Goal: Find specific page/section: Find specific page/section

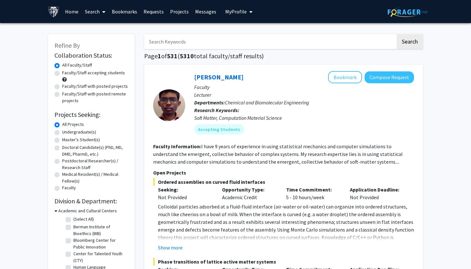
click at [119, 4] on link "Bookmarks" at bounding box center [125, 11] width 32 height 22
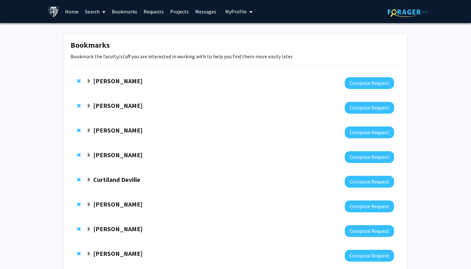
click at [125, 15] on link "Bookmarks" at bounding box center [125, 11] width 32 height 22
click at [121, 11] on link "Bookmarks" at bounding box center [125, 11] width 32 height 22
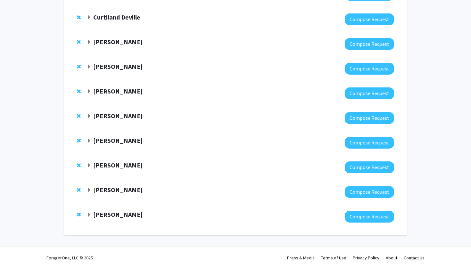
scroll to position [163, 0]
click at [111, 190] on strong "[PERSON_NAME]" at bounding box center [117, 190] width 49 height 8
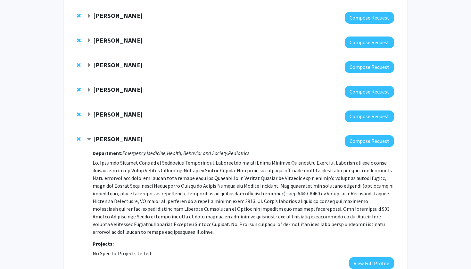
scroll to position [215, 0]
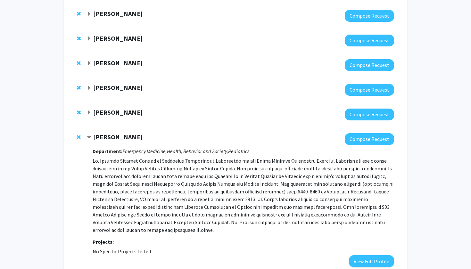
click at [87, 134] on div "[PERSON_NAME]" at bounding box center [156, 137] width 138 height 8
click at [88, 136] on span "Contract Leticia Ryan Bookmark" at bounding box center [89, 137] width 5 height 5
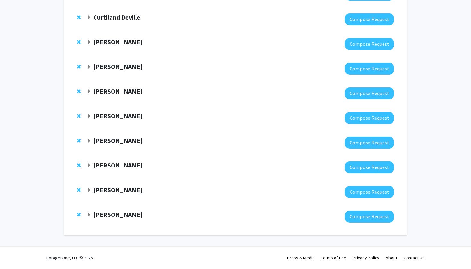
scroll to position [163, 0]
click at [107, 169] on strong "[PERSON_NAME]" at bounding box center [117, 165] width 49 height 8
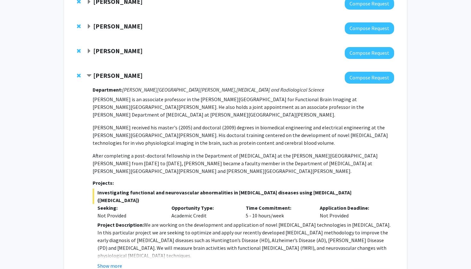
scroll to position [254, 0]
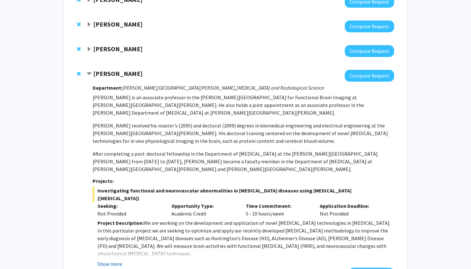
click at [116, 260] on button "Show more" at bounding box center [109, 264] width 25 height 8
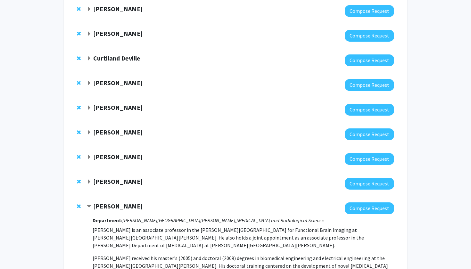
scroll to position [123, 0]
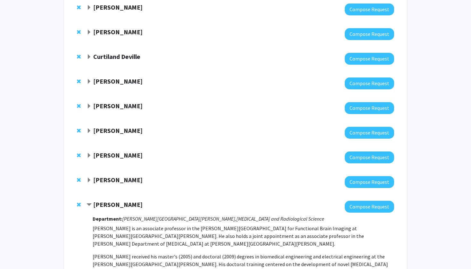
click at [90, 205] on span "Contract Jun Hua Bookmark" at bounding box center [89, 204] width 5 height 5
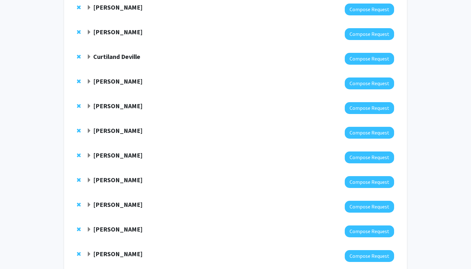
click at [102, 181] on strong "[PERSON_NAME]" at bounding box center [117, 180] width 49 height 8
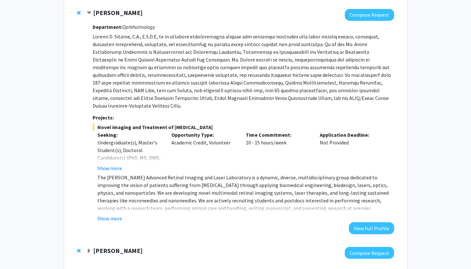
scroll to position [293, 0]
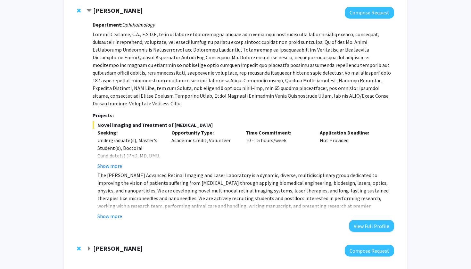
click at [108, 203] on fg-read-more "The [PERSON_NAME] Advanced Retinal Imaging and Laser Laboratory is a dynamic, d…" at bounding box center [243, 195] width 301 height 49
click at [109, 212] on button "Show more" at bounding box center [109, 216] width 25 height 8
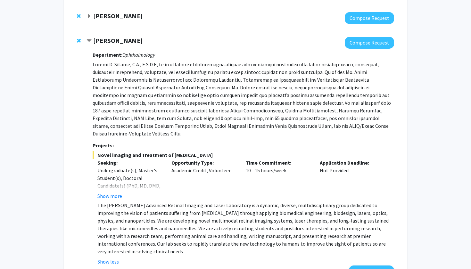
scroll to position [267, 0]
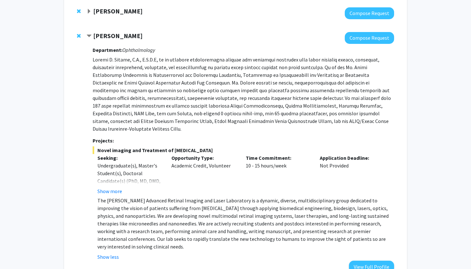
click at [85, 35] on div "[PERSON_NAME] Compose Request Department: Ophthalmology Projects: Novel imaging…" at bounding box center [235, 152] width 330 height 253
click at [88, 37] on span "Contract Yannis Paulus Bookmark" at bounding box center [89, 36] width 5 height 5
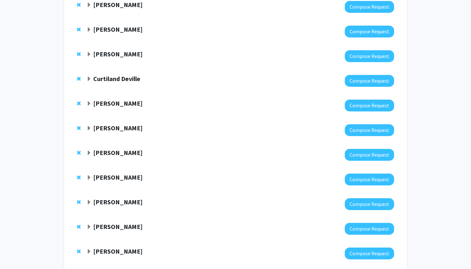
scroll to position [88, 0]
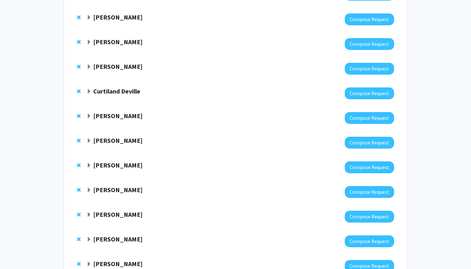
click at [103, 187] on strong "[PERSON_NAME]" at bounding box center [117, 190] width 49 height 8
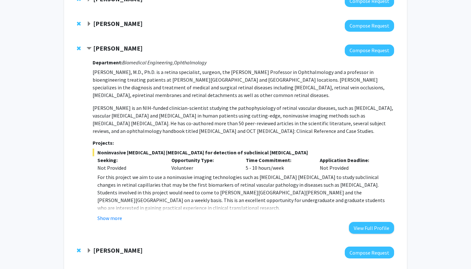
scroll to position [232, 0]
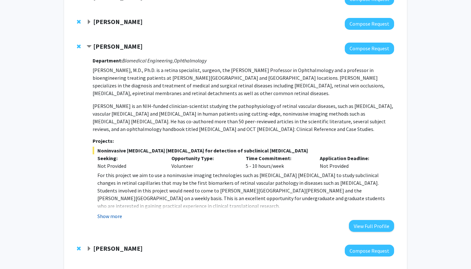
click at [108, 219] on button "Show more" at bounding box center [109, 216] width 25 height 8
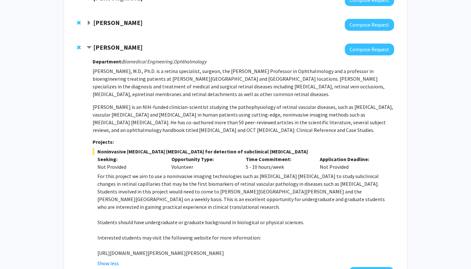
scroll to position [229, 0]
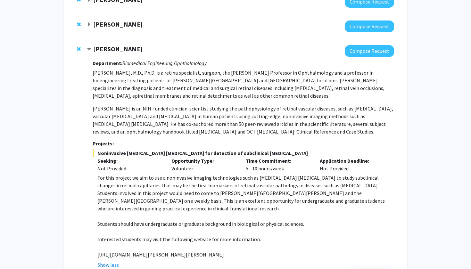
click at [87, 51] on span "Contract Amir Kashani Bookmark" at bounding box center [89, 49] width 5 height 5
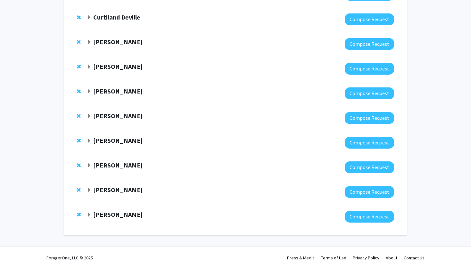
click at [101, 92] on strong "[PERSON_NAME]" at bounding box center [117, 91] width 49 height 8
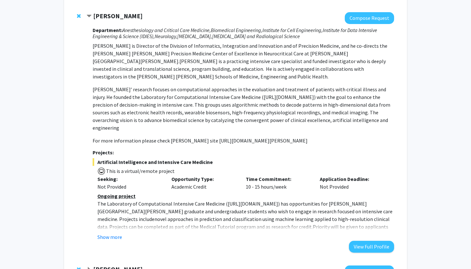
scroll to position [243, 0]
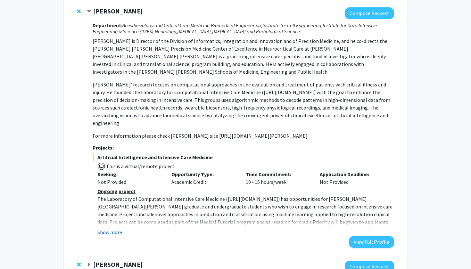
click at [113, 228] on button "Show more" at bounding box center [109, 232] width 25 height 8
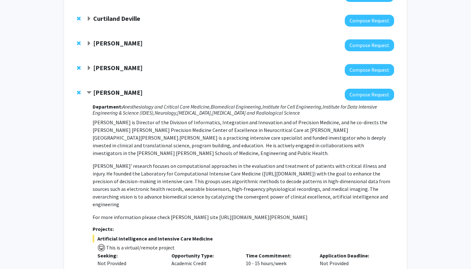
scroll to position [159, 0]
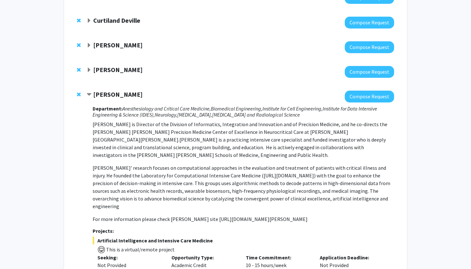
click at [93, 95] on strong "[PERSON_NAME]" at bounding box center [117, 94] width 49 height 8
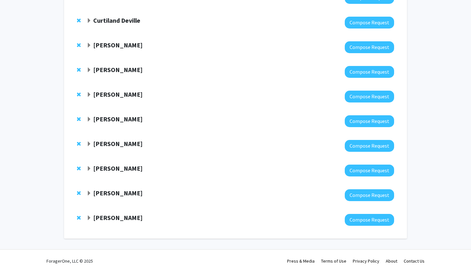
click at [111, 72] on strong "[PERSON_NAME]" at bounding box center [117, 70] width 49 height 8
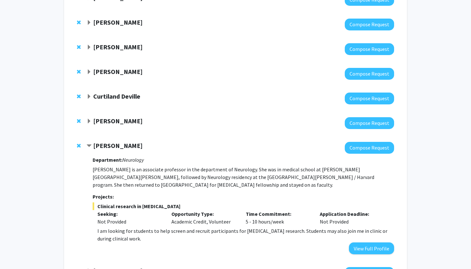
scroll to position [82, 0]
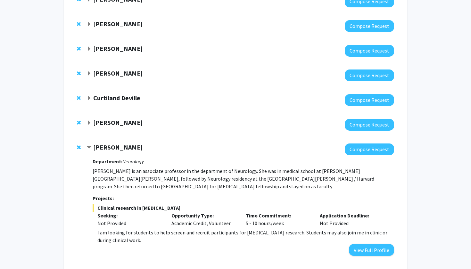
click at [99, 150] on strong "[PERSON_NAME]" at bounding box center [117, 147] width 49 height 8
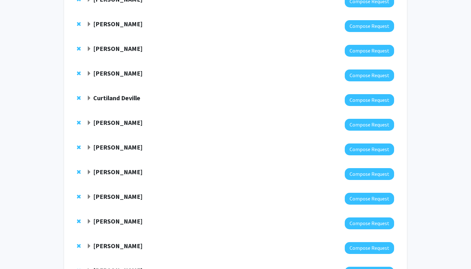
click at [111, 128] on div at bounding box center [241, 125] width 308 height 12
click at [108, 122] on strong "[PERSON_NAME]" at bounding box center [117, 123] width 49 height 8
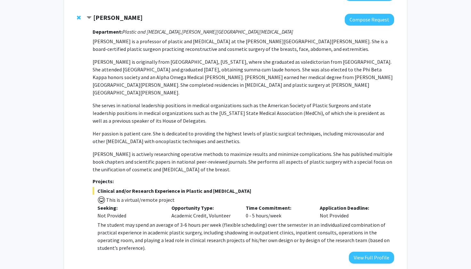
scroll to position [186, 0]
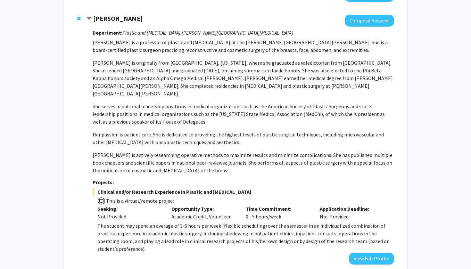
click at [113, 24] on div at bounding box center [241, 21] width 308 height 12
click at [108, 20] on strong "[PERSON_NAME]" at bounding box center [117, 18] width 49 height 8
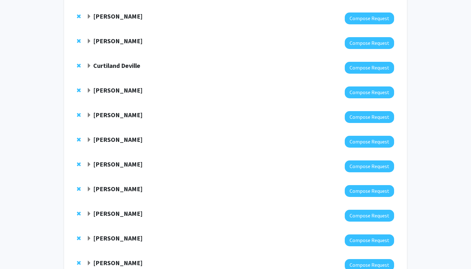
scroll to position [108, 0]
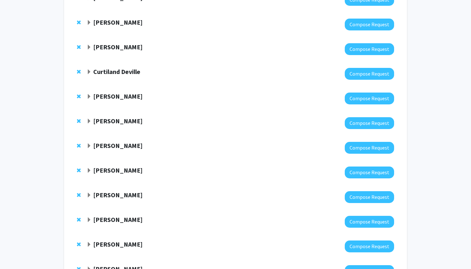
click at [113, 71] on strong "Curtiland Deville" at bounding box center [116, 72] width 47 height 8
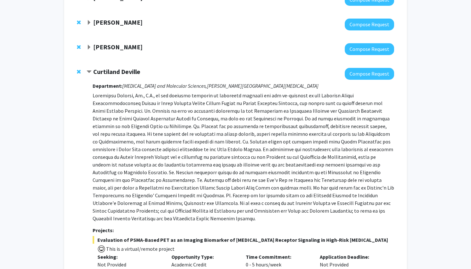
click at [113, 71] on strong "Curtiland Deville" at bounding box center [116, 72] width 47 height 8
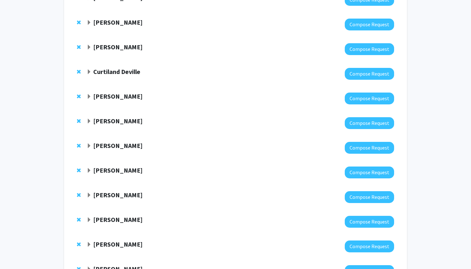
click at [107, 51] on strong "[PERSON_NAME]" at bounding box center [117, 47] width 49 height 8
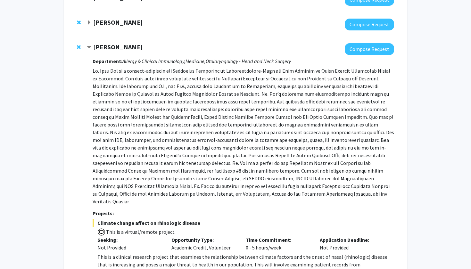
click at [107, 51] on strong "[PERSON_NAME]" at bounding box center [117, 47] width 49 height 8
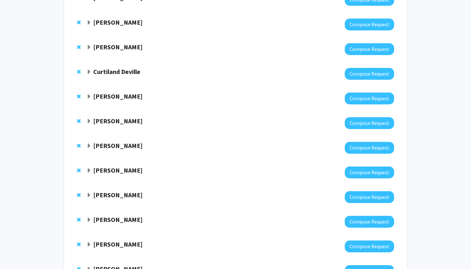
click at [117, 23] on strong "[PERSON_NAME]" at bounding box center [117, 22] width 49 height 8
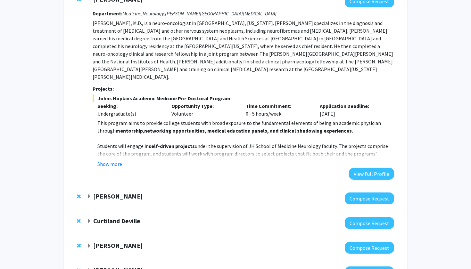
scroll to position [137, 0]
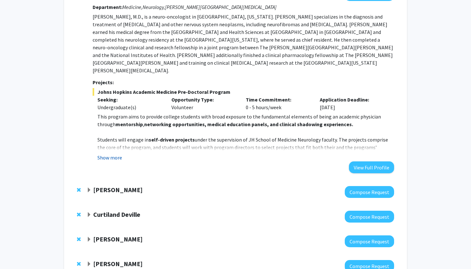
click at [117, 154] on button "Show more" at bounding box center [109, 158] width 25 height 8
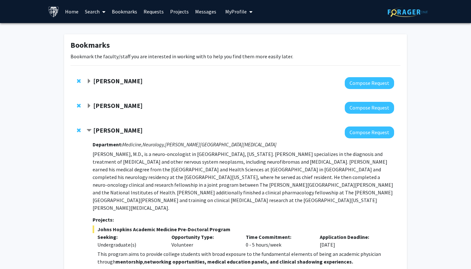
scroll to position [0, 0]
click at [101, 105] on strong "[PERSON_NAME]" at bounding box center [117, 106] width 49 height 8
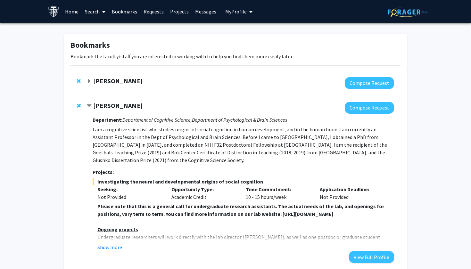
scroll to position [4, 0]
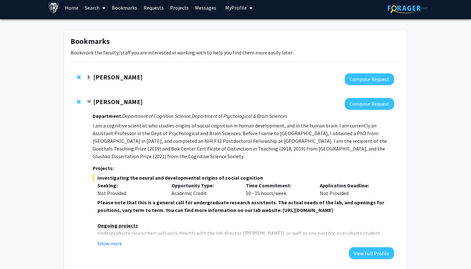
click at [101, 81] on strong "[PERSON_NAME]" at bounding box center [117, 77] width 49 height 8
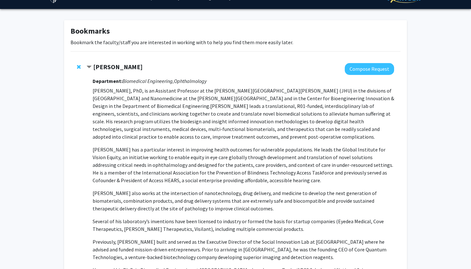
scroll to position [16, 0]
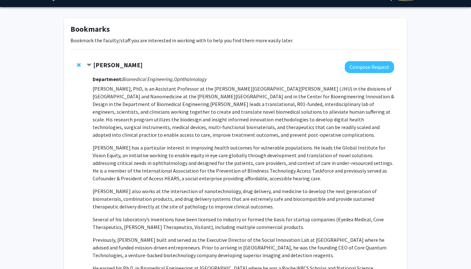
click at [93, 67] on strong "[PERSON_NAME]" at bounding box center [117, 65] width 49 height 8
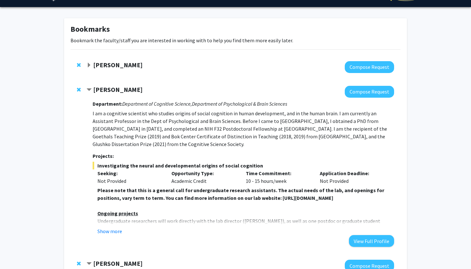
click at [95, 85] on div "[PERSON_NAME] Compose Request Department: Department of Cognitive Science, Depa…" at bounding box center [235, 166] width 330 height 174
click at [95, 89] on strong "[PERSON_NAME]" at bounding box center [117, 90] width 49 height 8
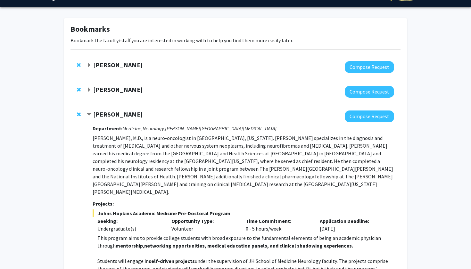
click at [108, 114] on strong "[PERSON_NAME]" at bounding box center [117, 114] width 49 height 8
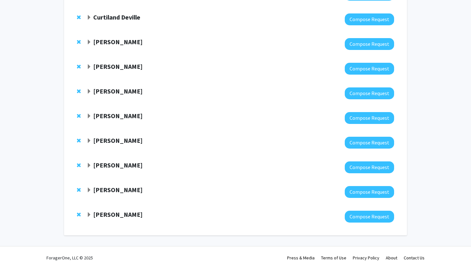
scroll to position [163, 0]
click at [119, 220] on div at bounding box center [241, 217] width 308 height 12
click at [113, 218] on strong "[PERSON_NAME]" at bounding box center [117, 214] width 49 height 8
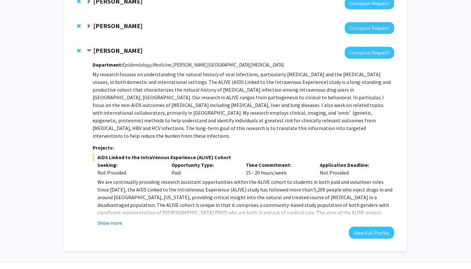
scroll to position [328, 0]
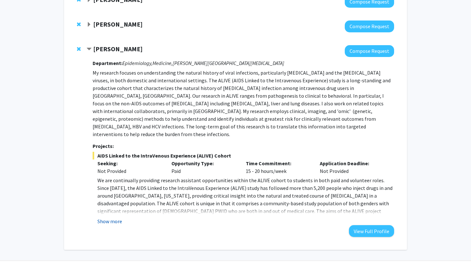
click at [102, 218] on button "Show more" at bounding box center [109, 222] width 25 height 8
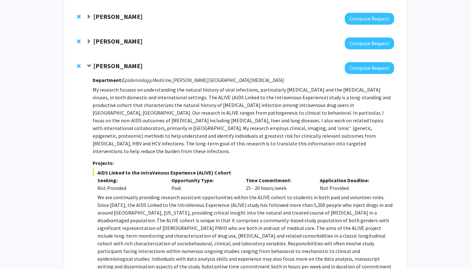
scroll to position [282, 0]
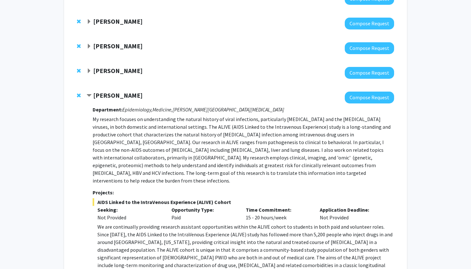
click at [85, 100] on div "[PERSON_NAME] Compose Request Department: Epidemiology, Medicine, [PERSON_NAME]…" at bounding box center [235, 210] width 330 height 251
click at [95, 91] on div "[PERSON_NAME] Compose Request Department: Epidemiology, Medicine, [PERSON_NAME]…" at bounding box center [235, 210] width 330 height 251
click at [90, 95] on span "Contract Gregory Kirk Bookmark" at bounding box center [89, 95] width 5 height 5
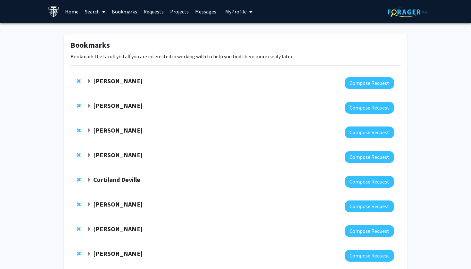
scroll to position [0, 0]
